Goal: Task Accomplishment & Management: Manage account settings

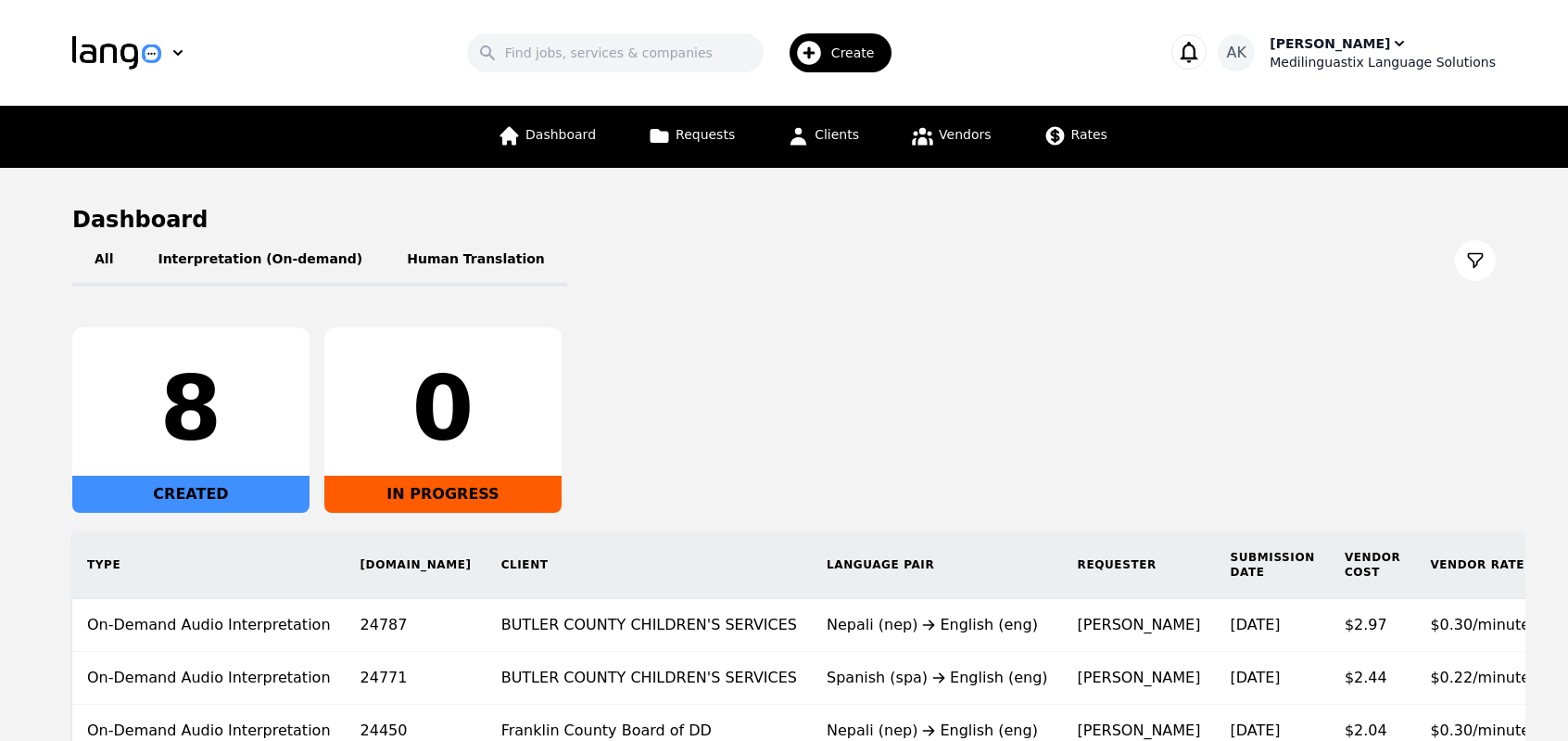
click at [1327, 59] on div "Medilinguastix Language Solutions" at bounding box center [1382, 62] width 226 height 19
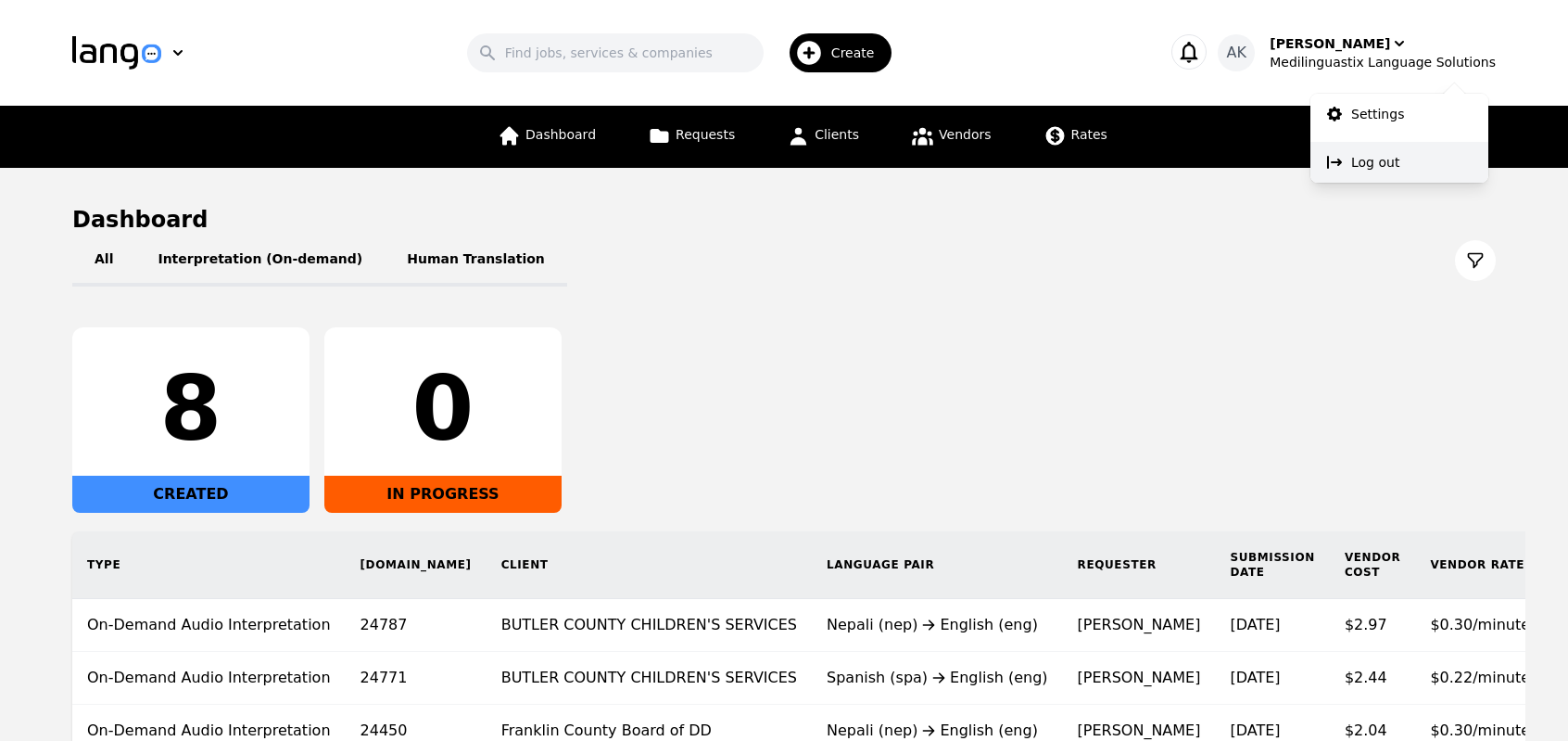
click at [1355, 154] on p "Log out" at bounding box center [1375, 162] width 48 height 19
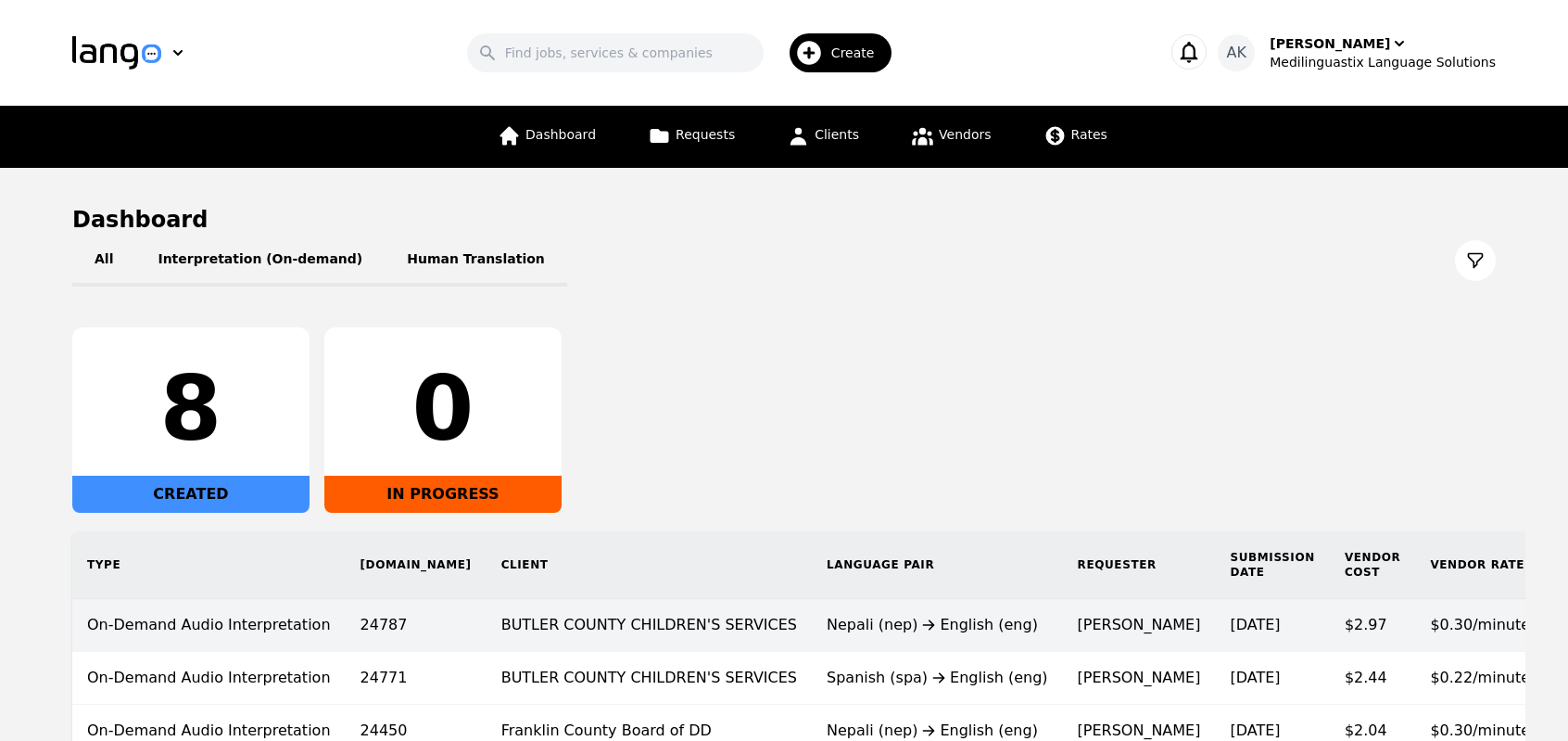
click at [812, 647] on td "Nepali (nep) English (eng)" at bounding box center [937, 625] width 251 height 53
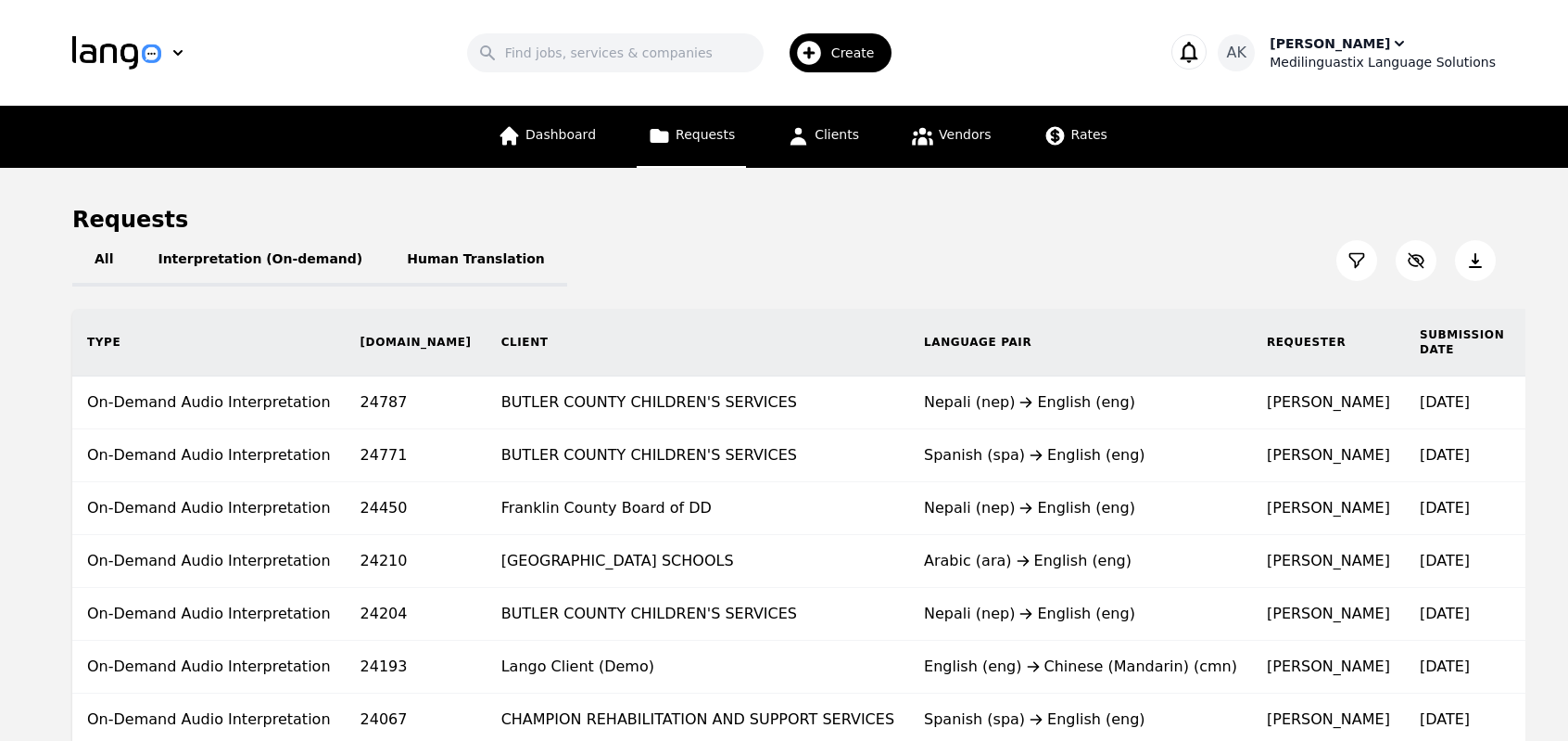
click at [1327, 61] on div "Medilinguastix Language Solutions" at bounding box center [1382, 62] width 226 height 19
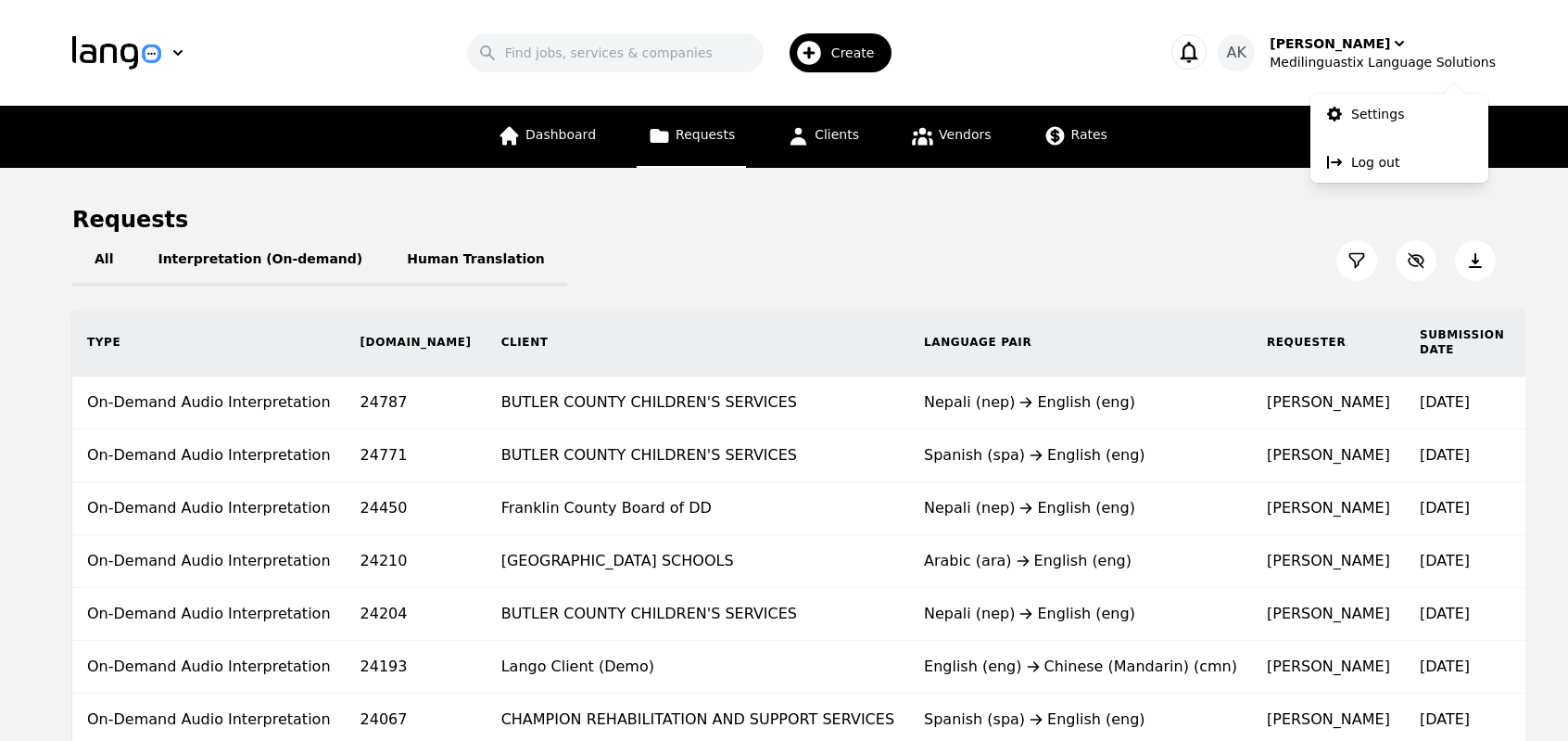
click at [1191, 218] on div "Requests" at bounding box center [783, 220] width 1423 height 30
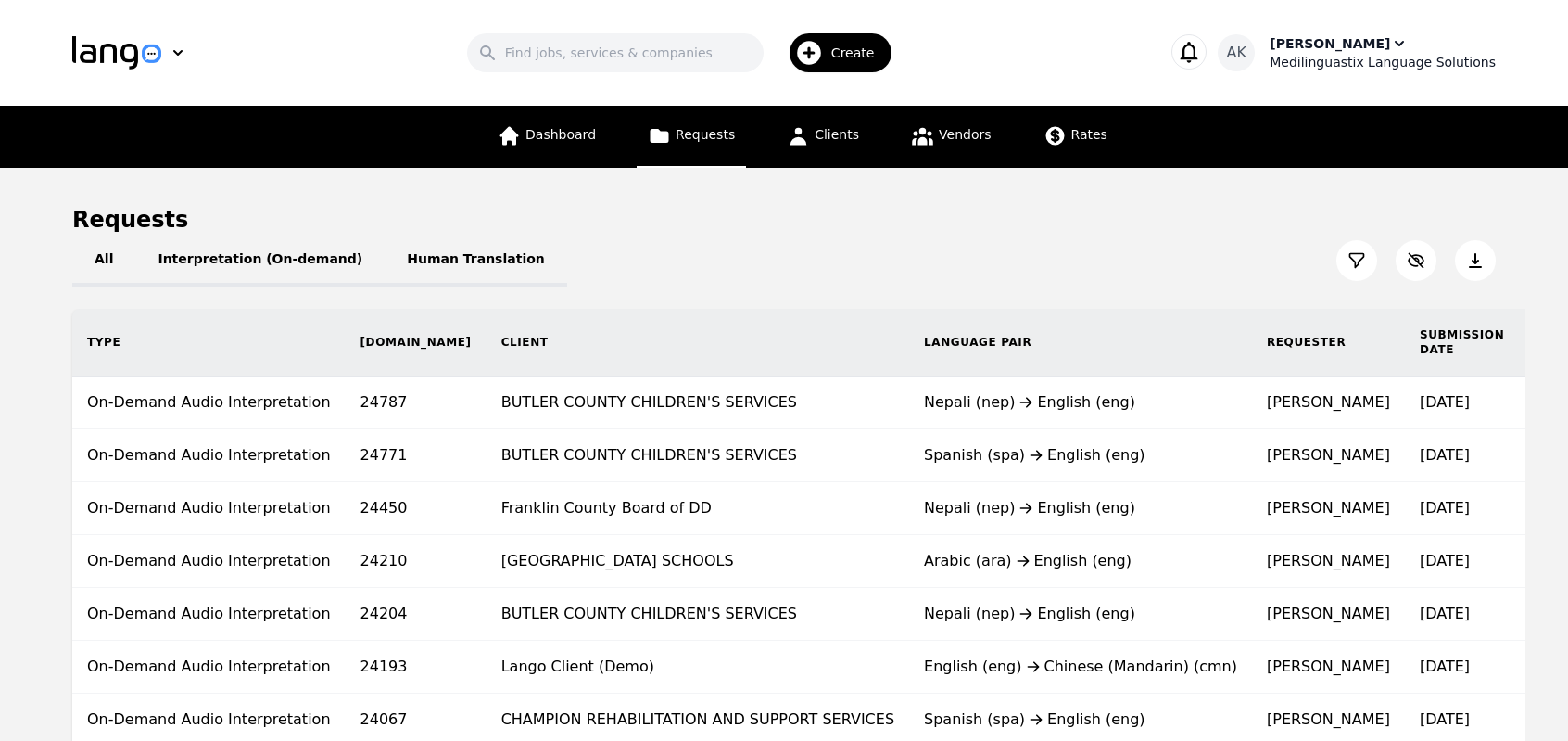
click at [1334, 48] on div "Ameet Kumar" at bounding box center [1329, 43] width 121 height 19
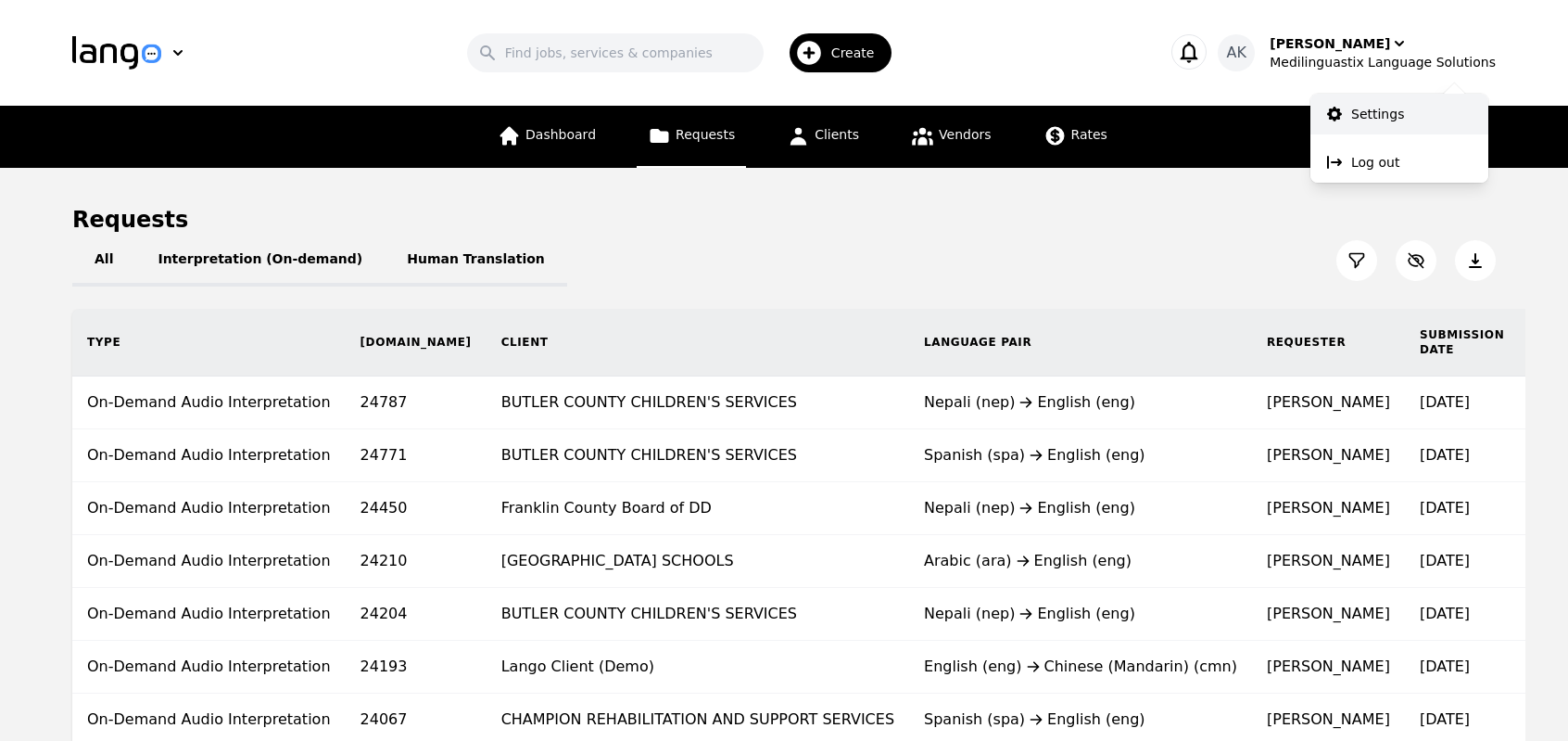
click at [1366, 123] on p "Settings" at bounding box center [1377, 114] width 53 height 19
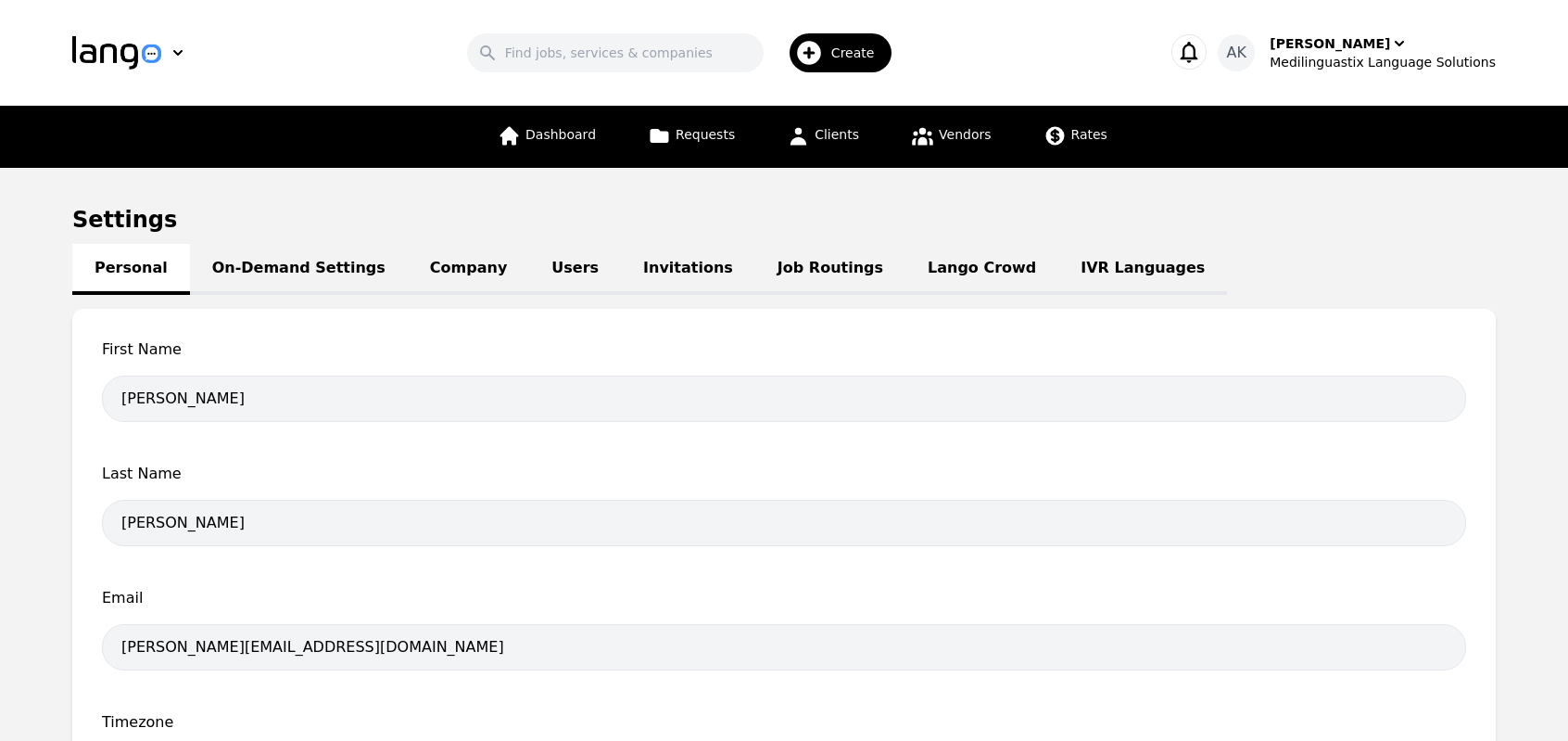
click at [1059, 264] on link "IVR Languages" at bounding box center [1143, 269] width 169 height 51
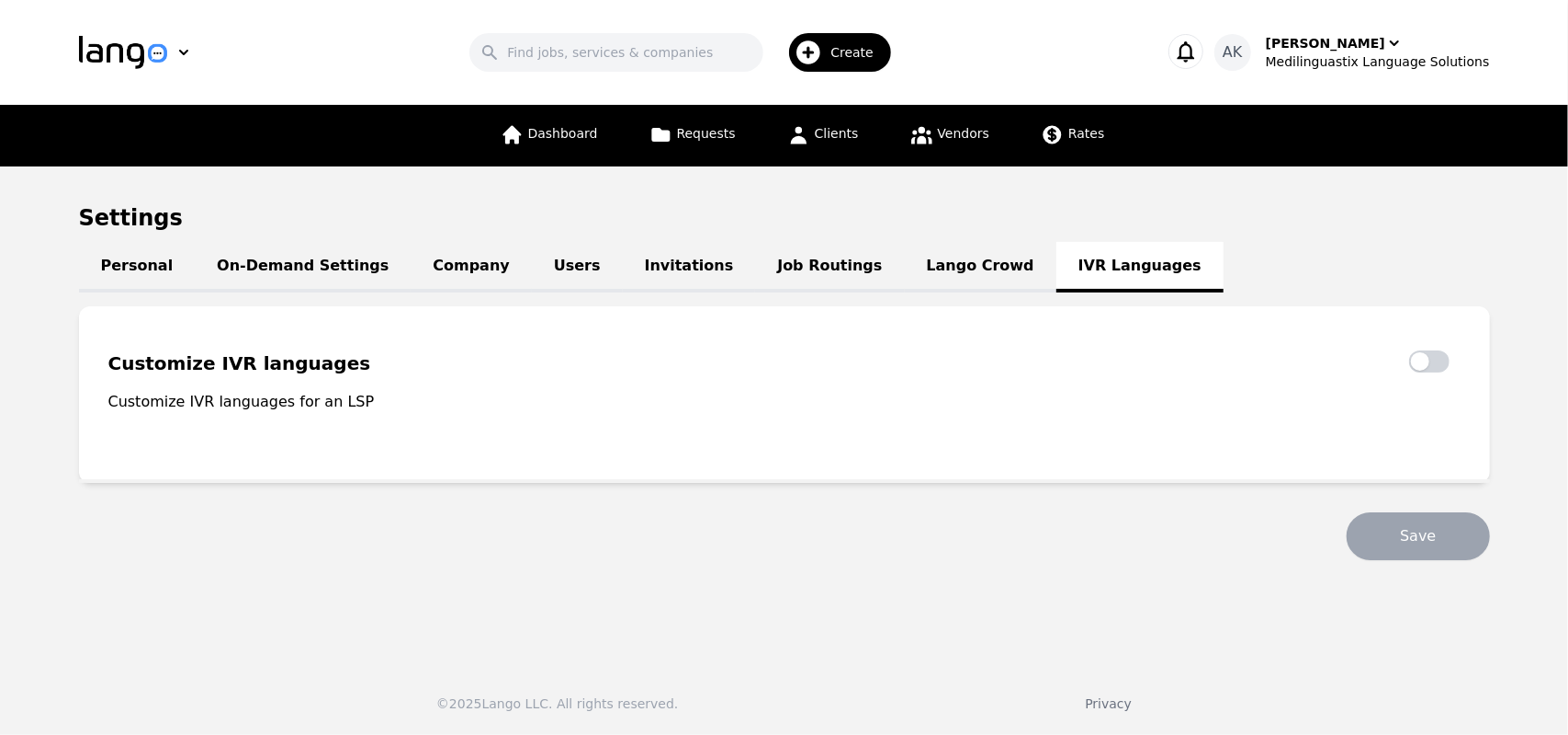
click at [905, 262] on link "Lango Crowd" at bounding box center [980, 266] width 151 height 51
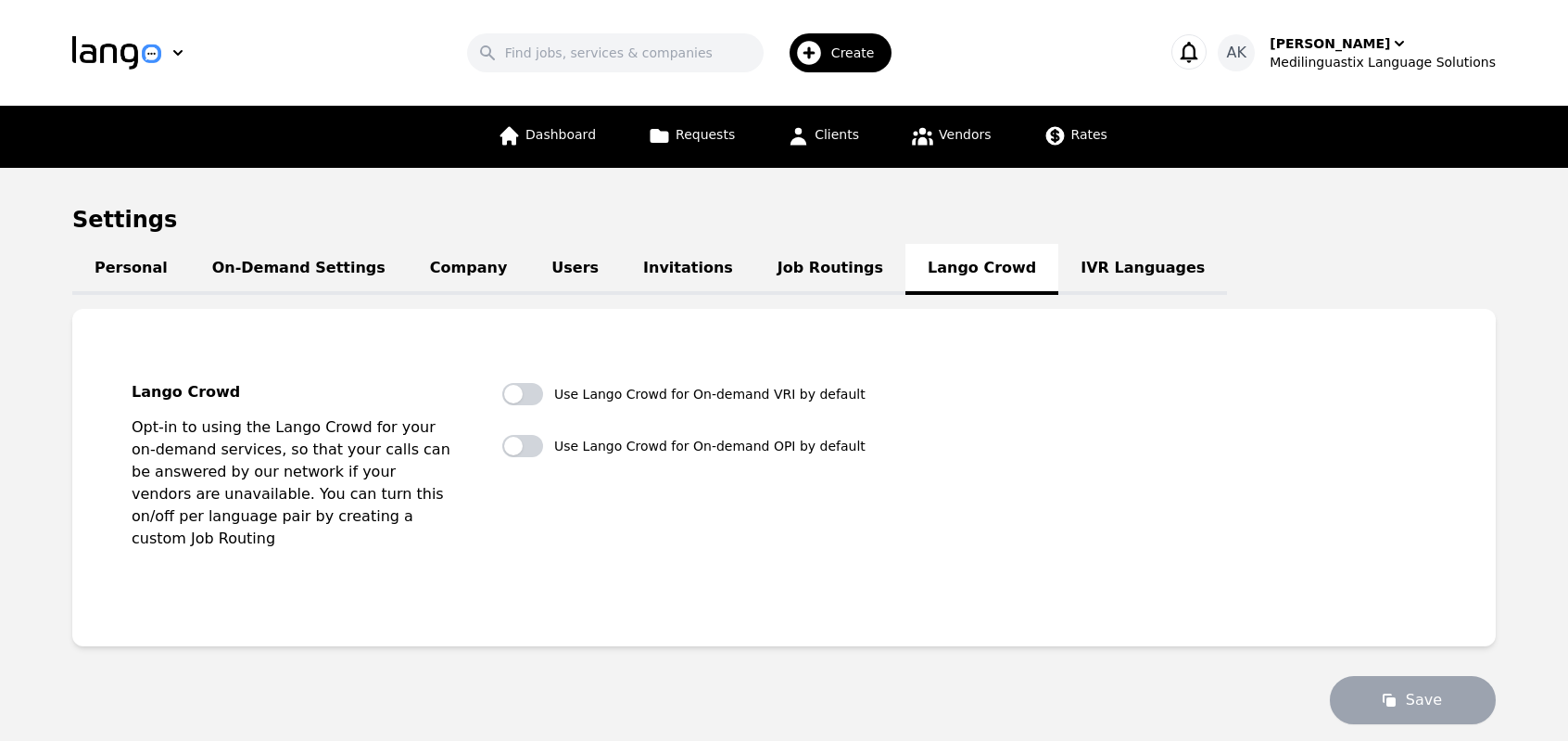
click at [755, 269] on link "Job Routings" at bounding box center [830, 269] width 150 height 51
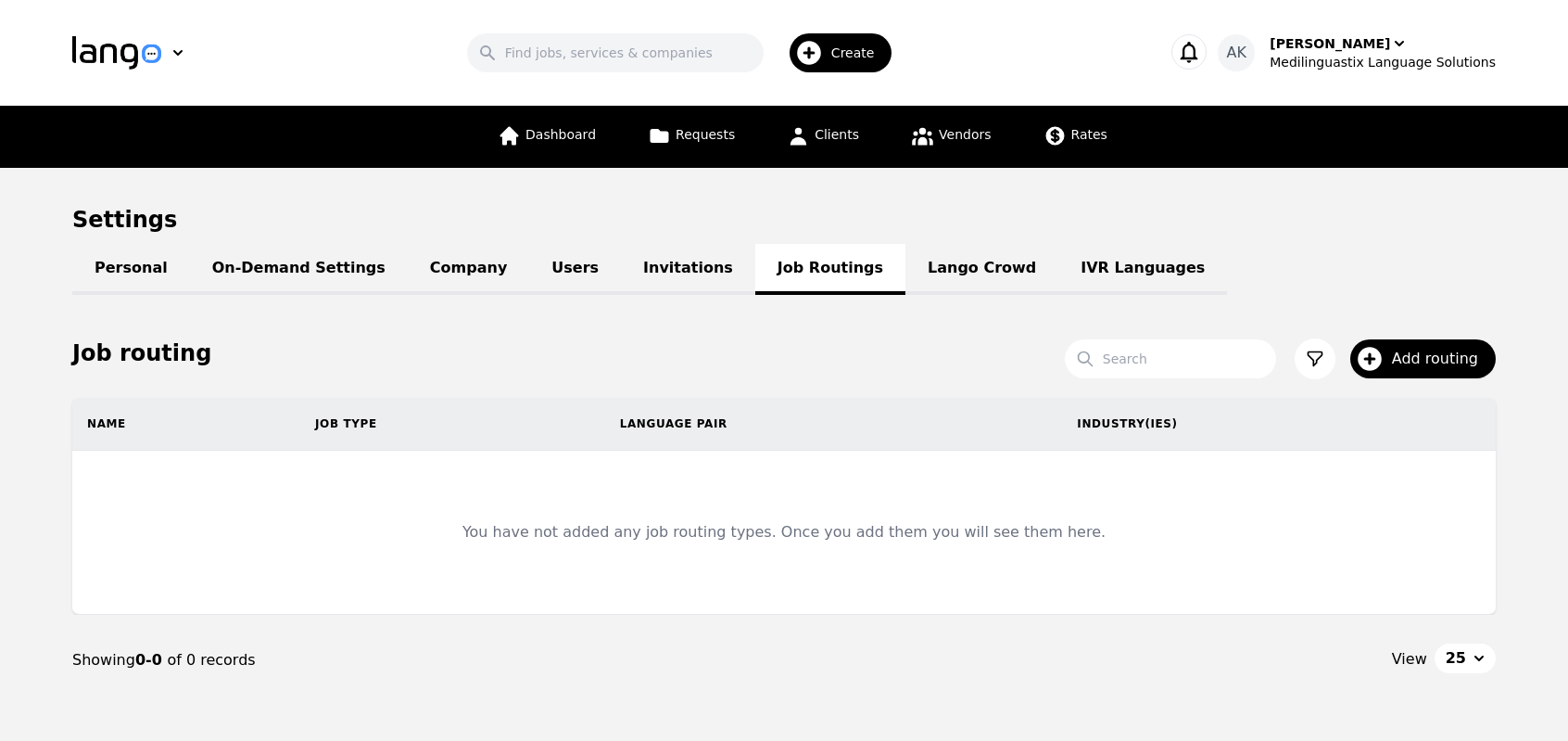
click at [621, 277] on link "Invitations" at bounding box center [688, 269] width 135 height 51
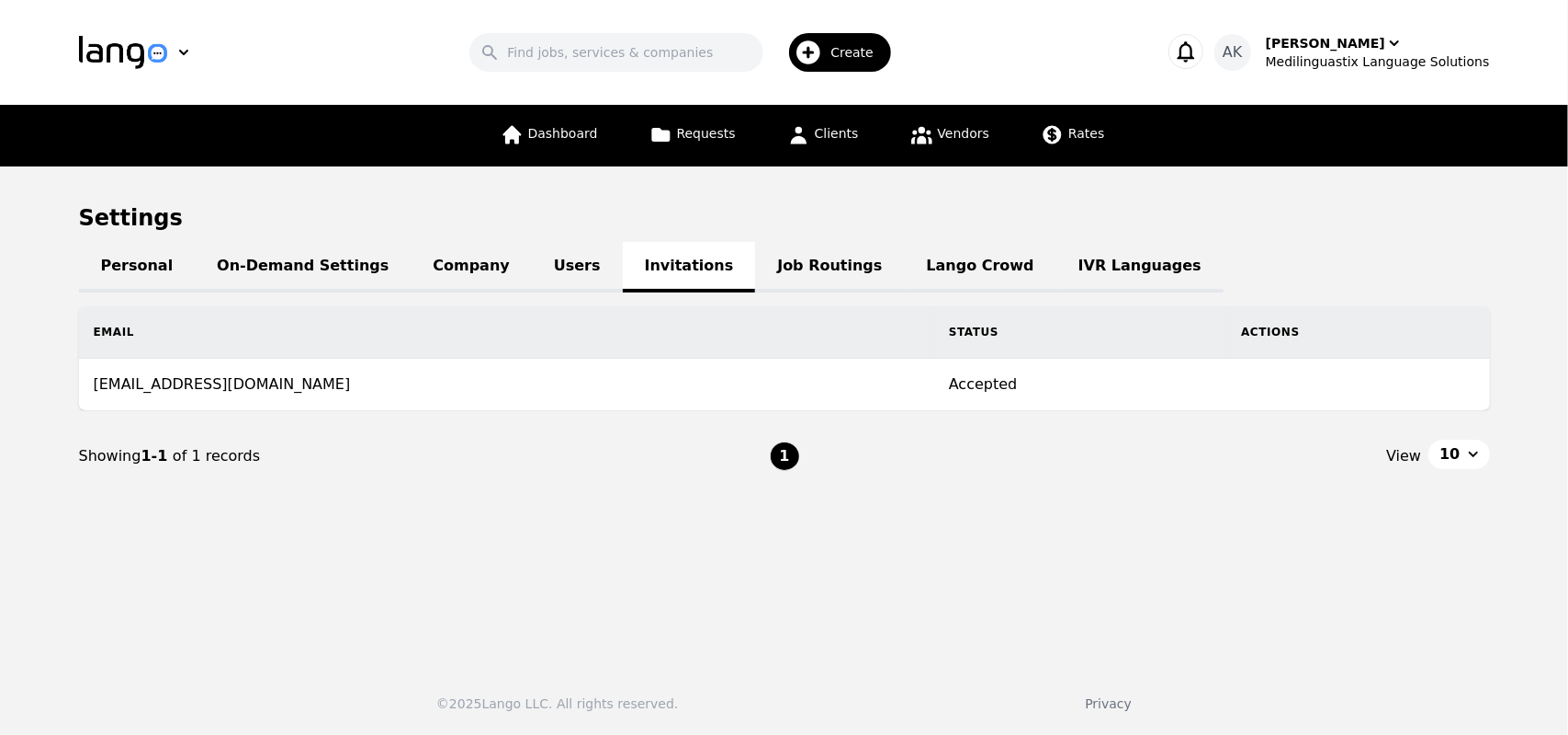
click at [532, 262] on link "Users" at bounding box center [577, 266] width 91 height 51
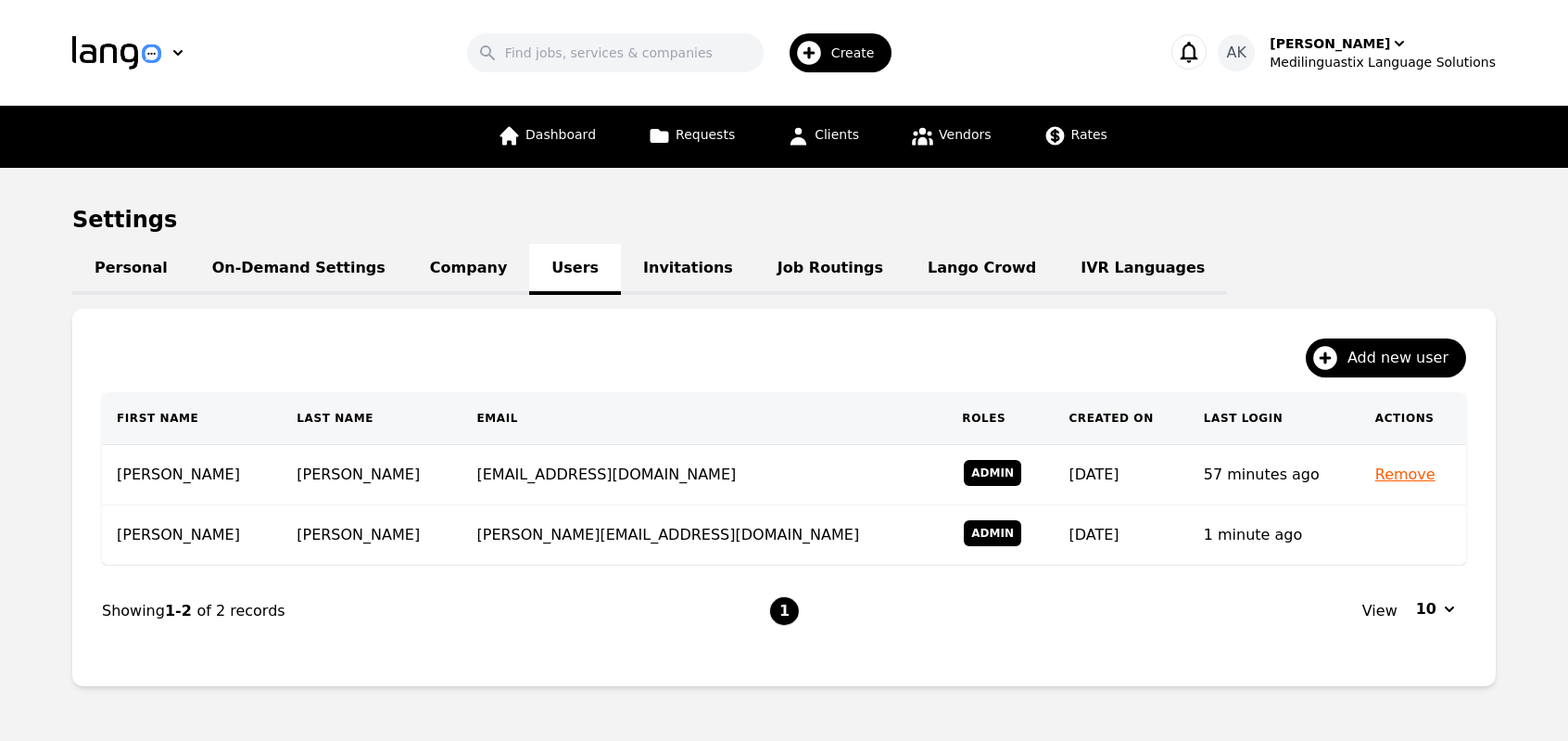
click at [442, 268] on link "Company" at bounding box center [468, 269] width 122 height 51
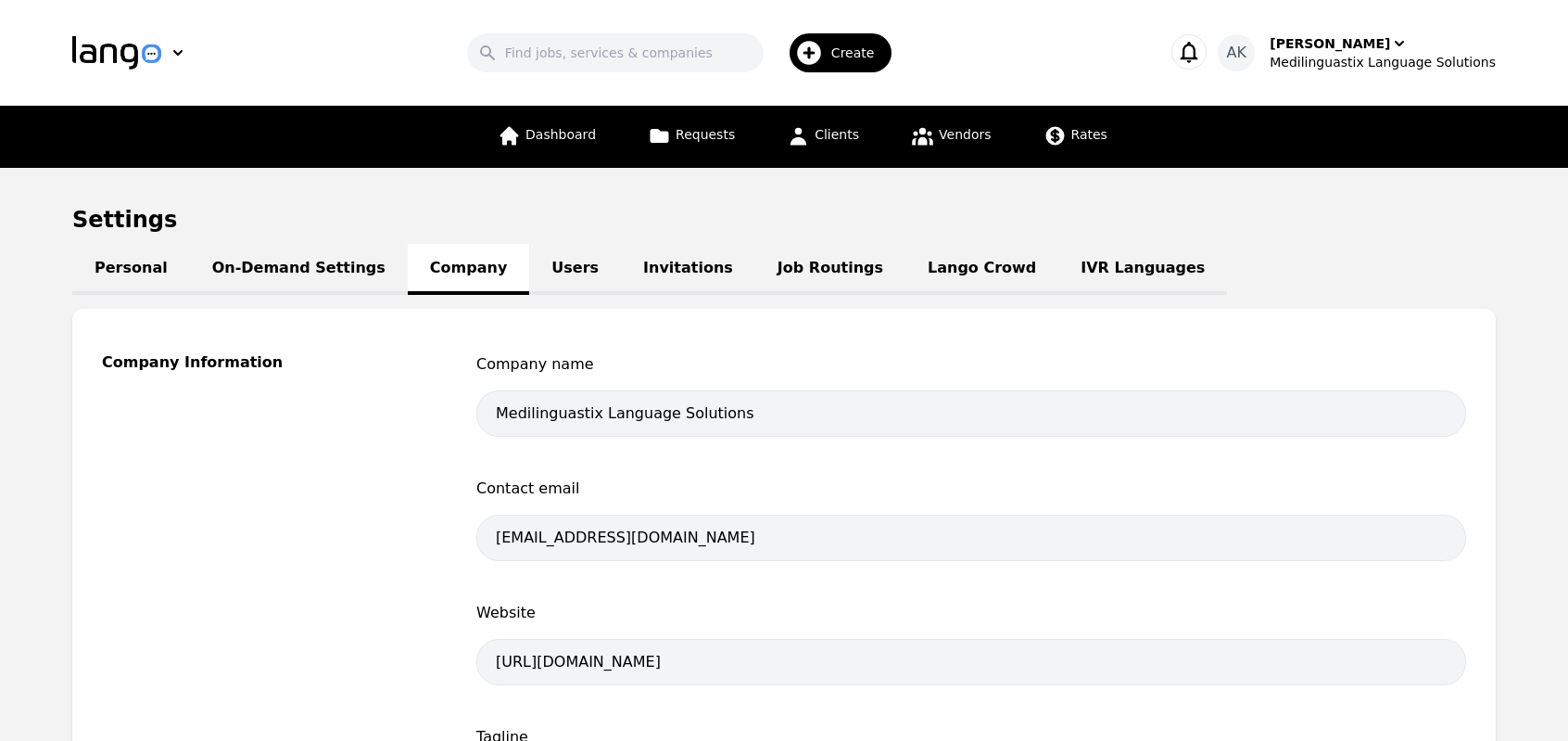
click at [314, 272] on link "On-Demand Settings" at bounding box center [299, 269] width 218 height 51
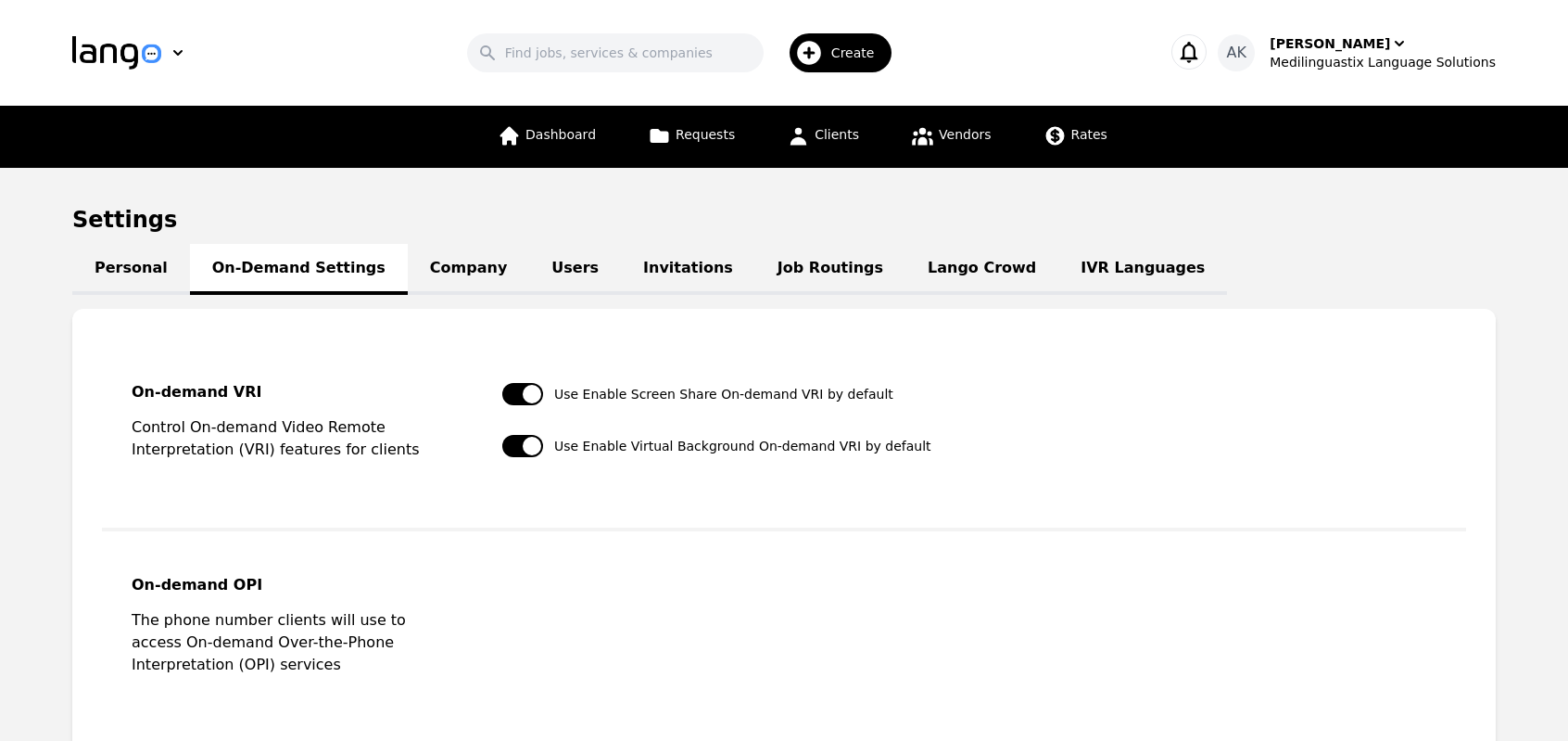
click at [161, 274] on link "Personal" at bounding box center [131, 269] width 118 height 51
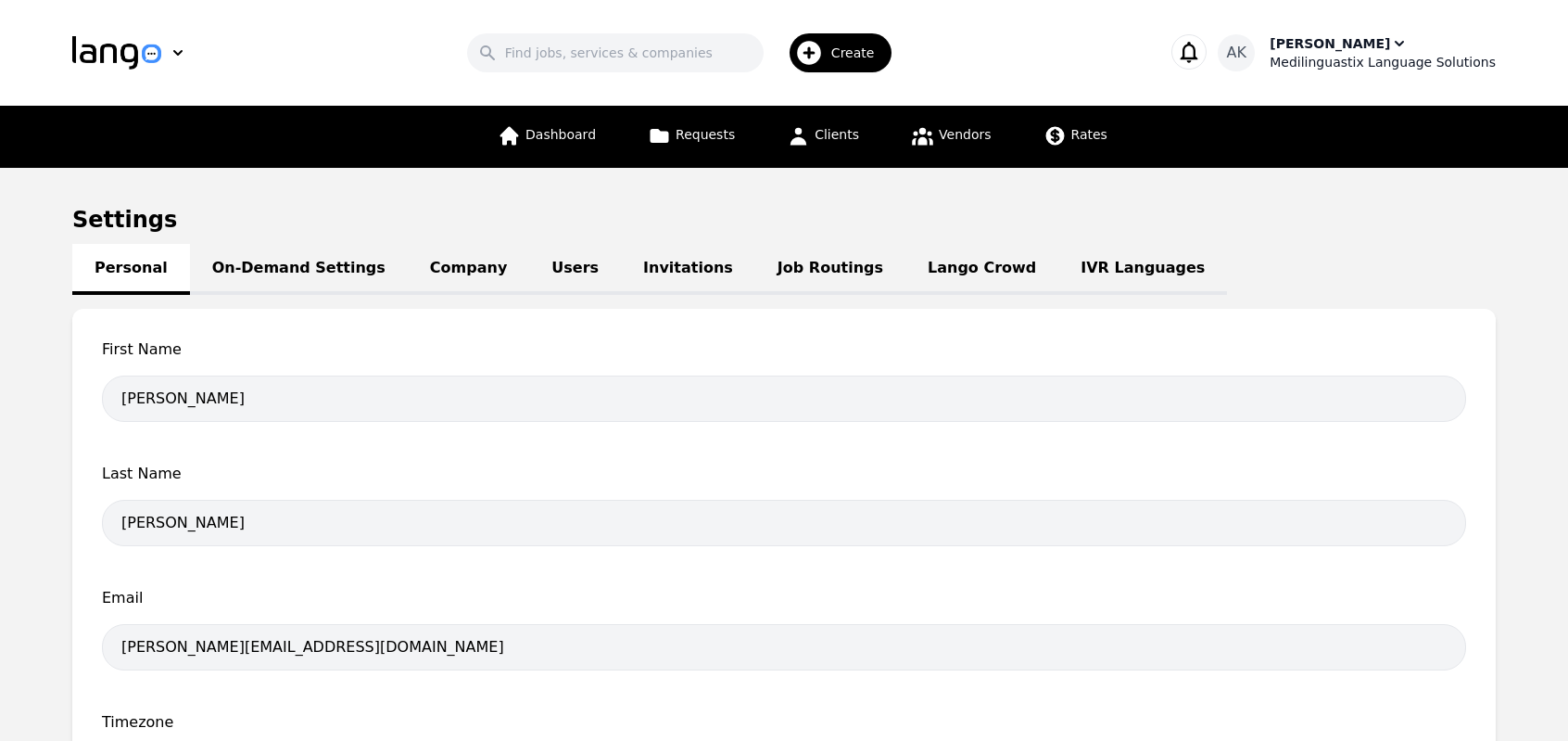
click at [1357, 59] on div "Medilinguastix Language Solutions" at bounding box center [1382, 62] width 226 height 19
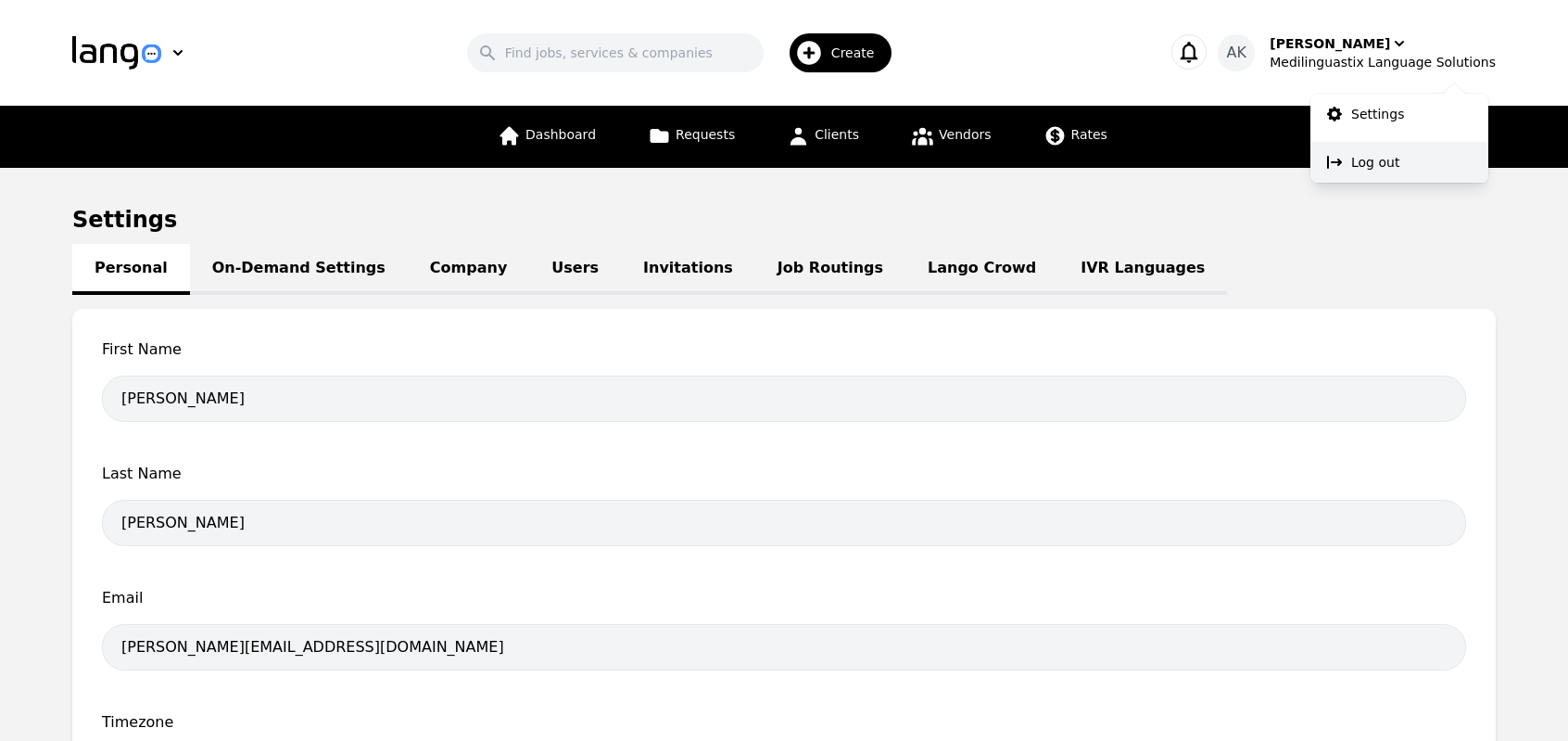
click at [1371, 149] on button "Log out" at bounding box center [1399, 162] width 178 height 41
